Goal: Navigation & Orientation: Find specific page/section

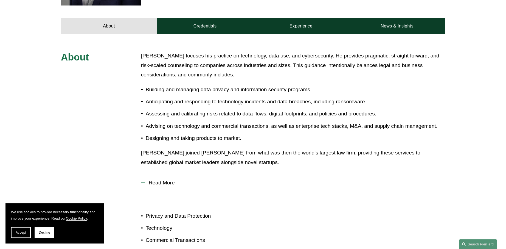
scroll to position [62, 0]
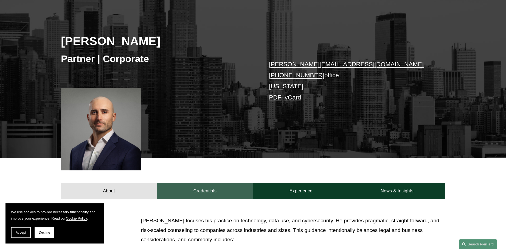
click at [227, 195] on link "Credentials" at bounding box center [205, 191] width 96 height 16
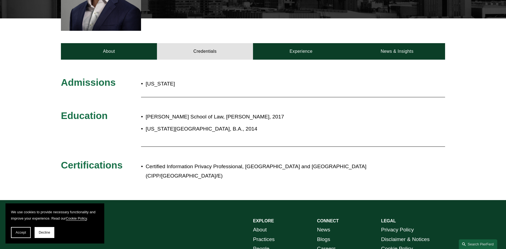
scroll to position [144, 0]
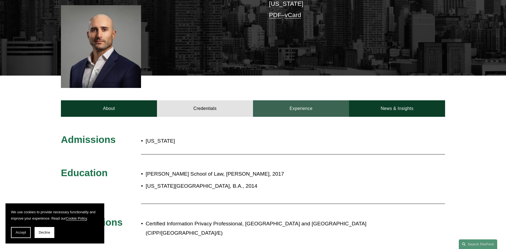
click at [293, 108] on link "Experience" at bounding box center [301, 108] width 96 height 16
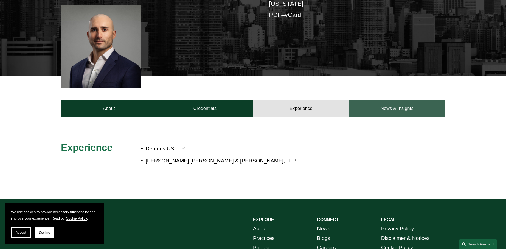
click at [381, 110] on link "News & Insights" at bounding box center [397, 108] width 96 height 16
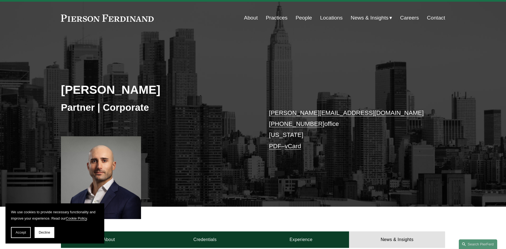
scroll to position [0, 0]
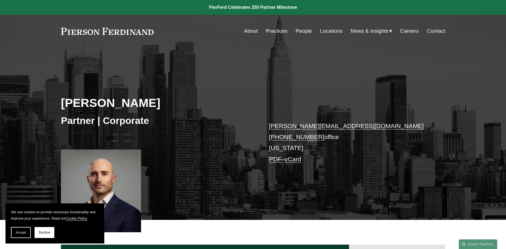
click at [109, 33] on link at bounding box center [107, 31] width 93 height 7
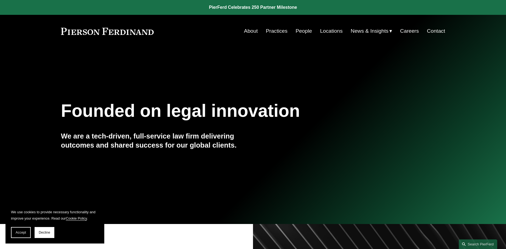
click at [301, 32] on link "People" at bounding box center [304, 31] width 16 height 10
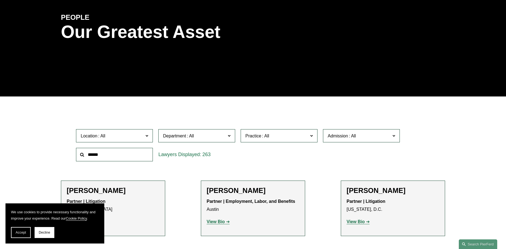
scroll to position [192, 0]
